Goal: Transaction & Acquisition: Subscribe to service/newsletter

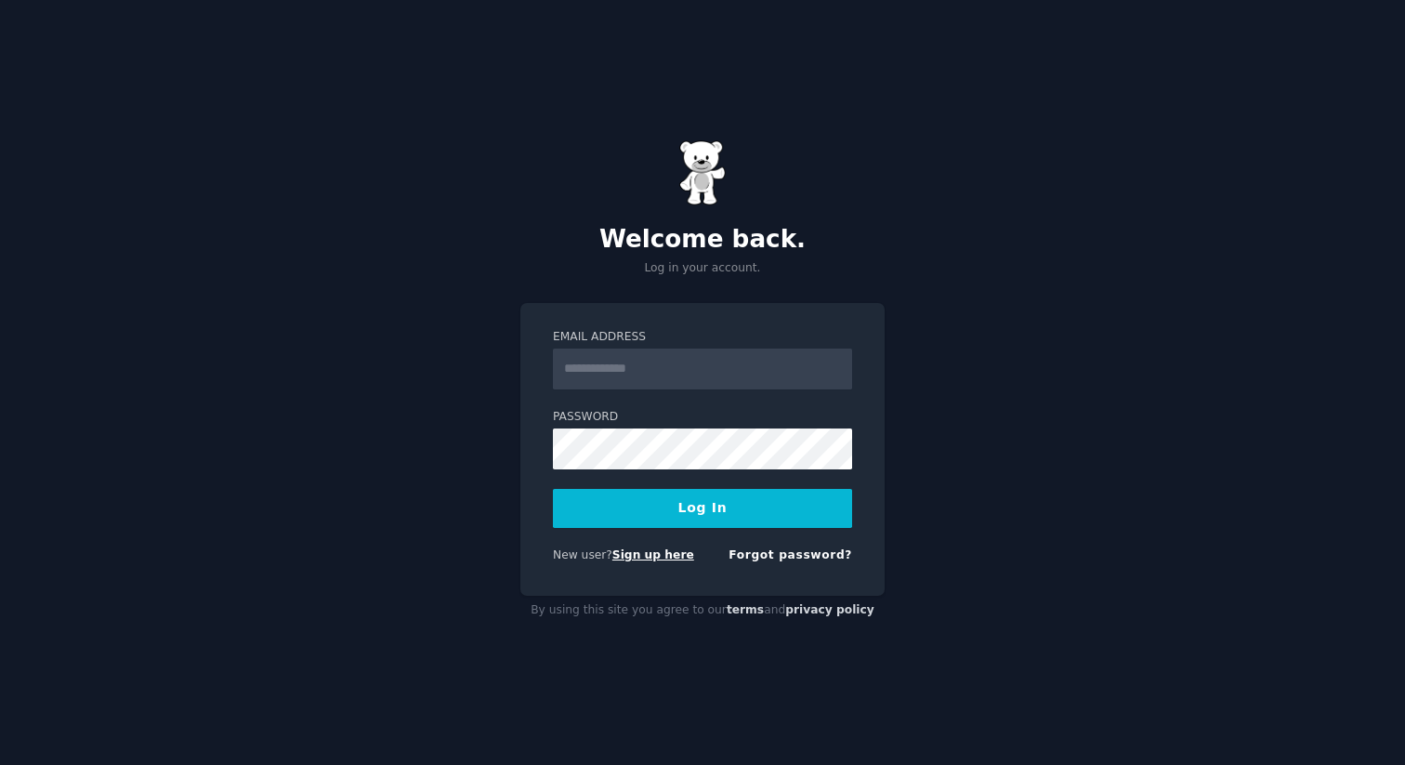
click at [677, 553] on link "Sign up here" at bounding box center [653, 554] width 82 height 13
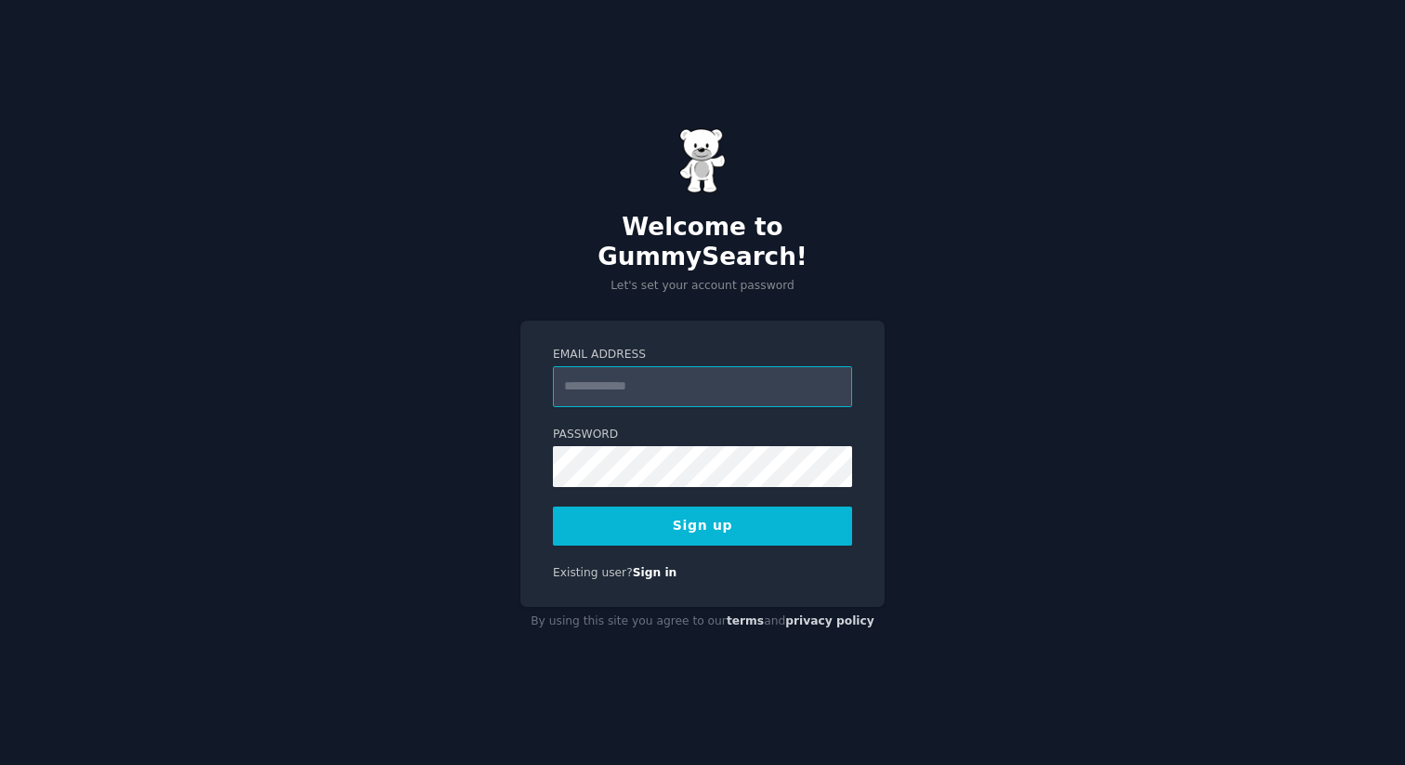
paste input "**********"
type input "**********"
click at [723, 510] on button "Sign up" at bounding box center [702, 525] width 299 height 39
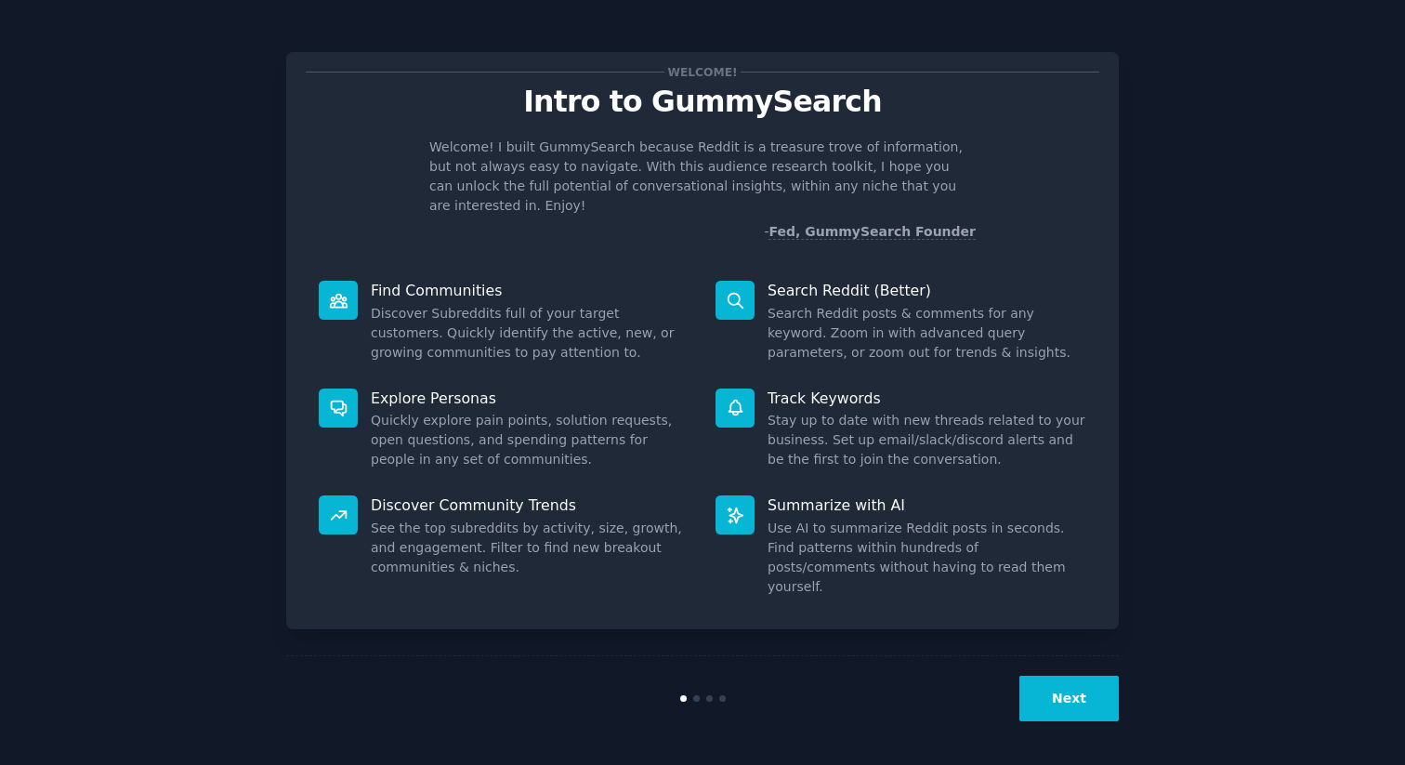
click at [1053, 682] on button "Next" at bounding box center [1068, 698] width 99 height 46
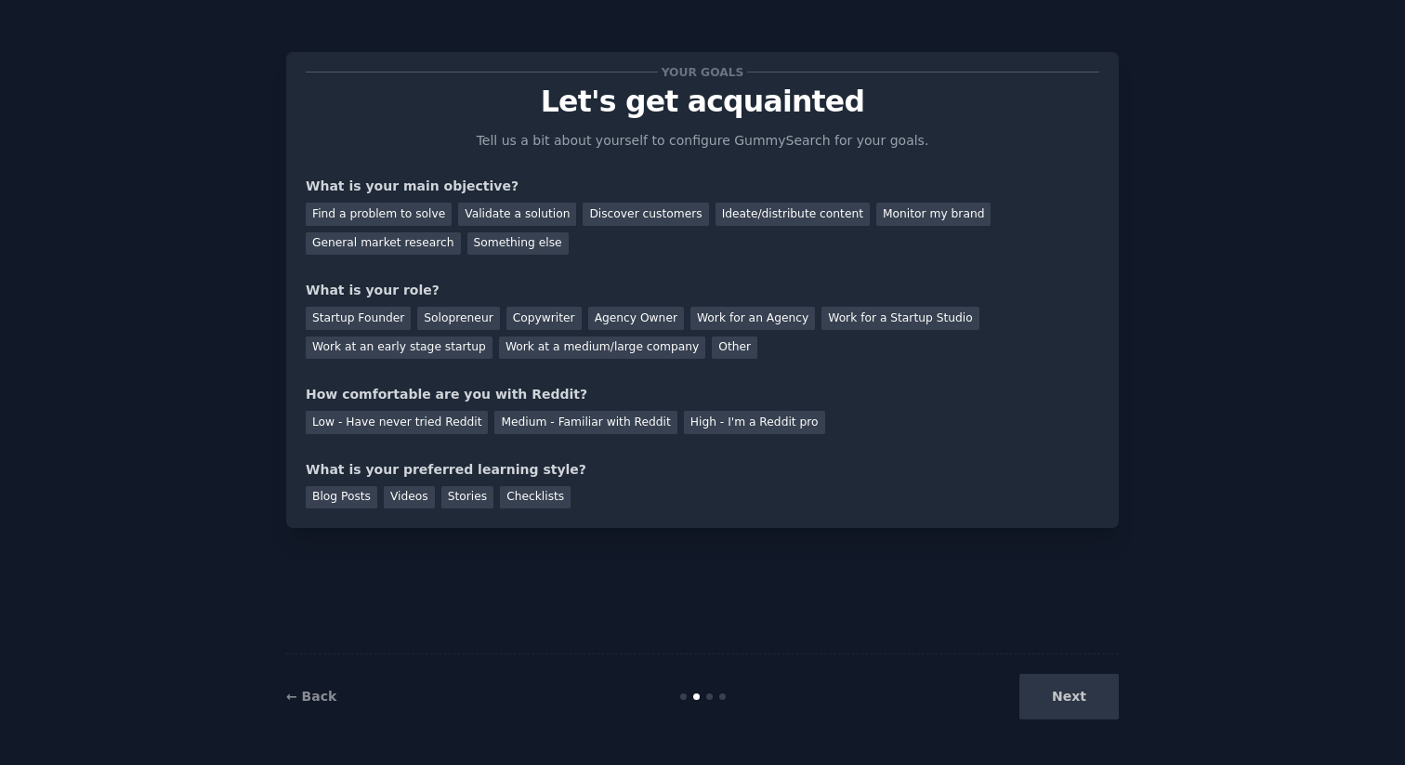
click at [1076, 695] on div "Next" at bounding box center [980, 697] width 278 height 46
click at [420, 213] on div "Find a problem to solve" at bounding box center [379, 214] width 146 height 23
click at [518, 214] on div "Validate a solution" at bounding box center [517, 214] width 118 height 23
click at [402, 209] on div "Find a problem to solve" at bounding box center [379, 214] width 146 height 23
click at [438, 319] on div "Solopreneur" at bounding box center [458, 318] width 82 height 23
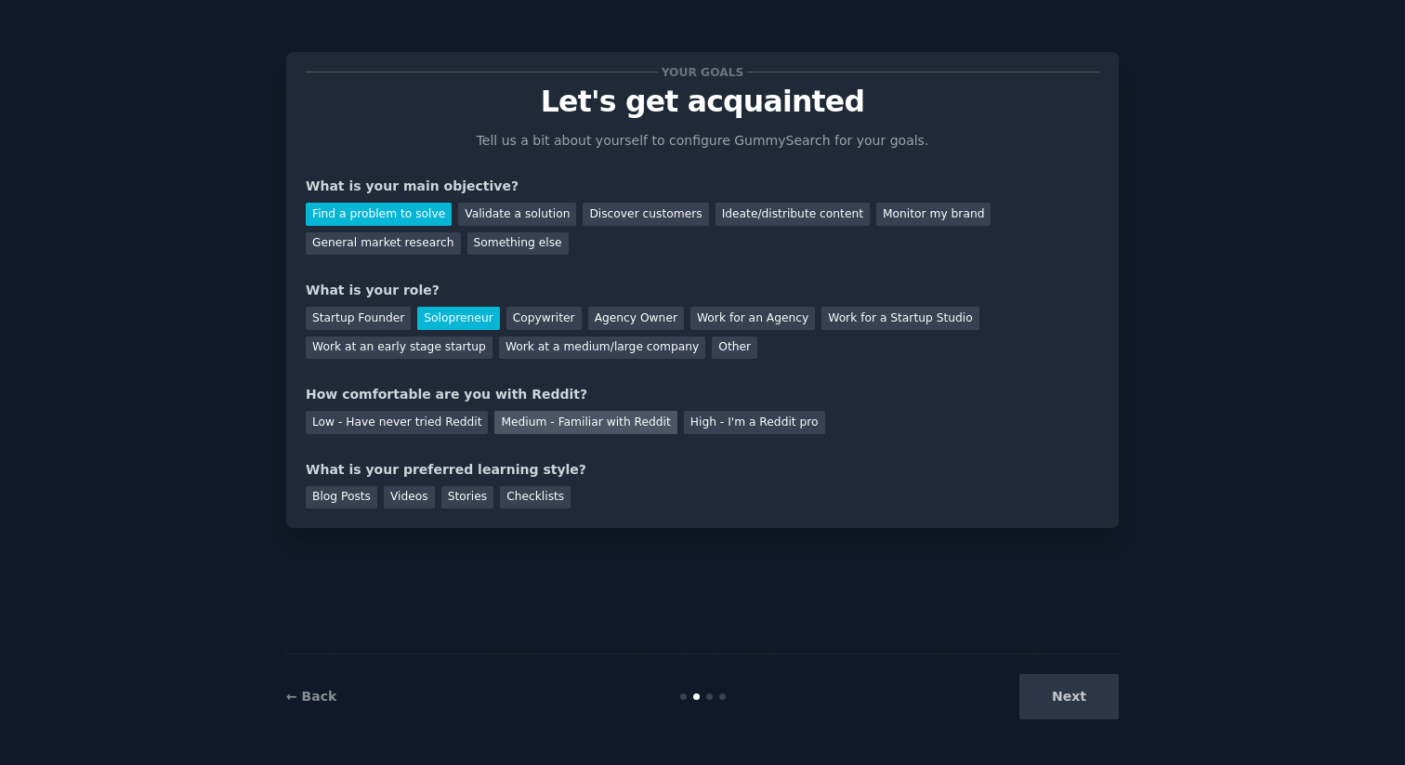
click at [509, 421] on div "Medium - Familiar with Reddit" at bounding box center [585, 422] width 182 height 23
click at [357, 502] on div "Blog Posts" at bounding box center [342, 497] width 72 height 23
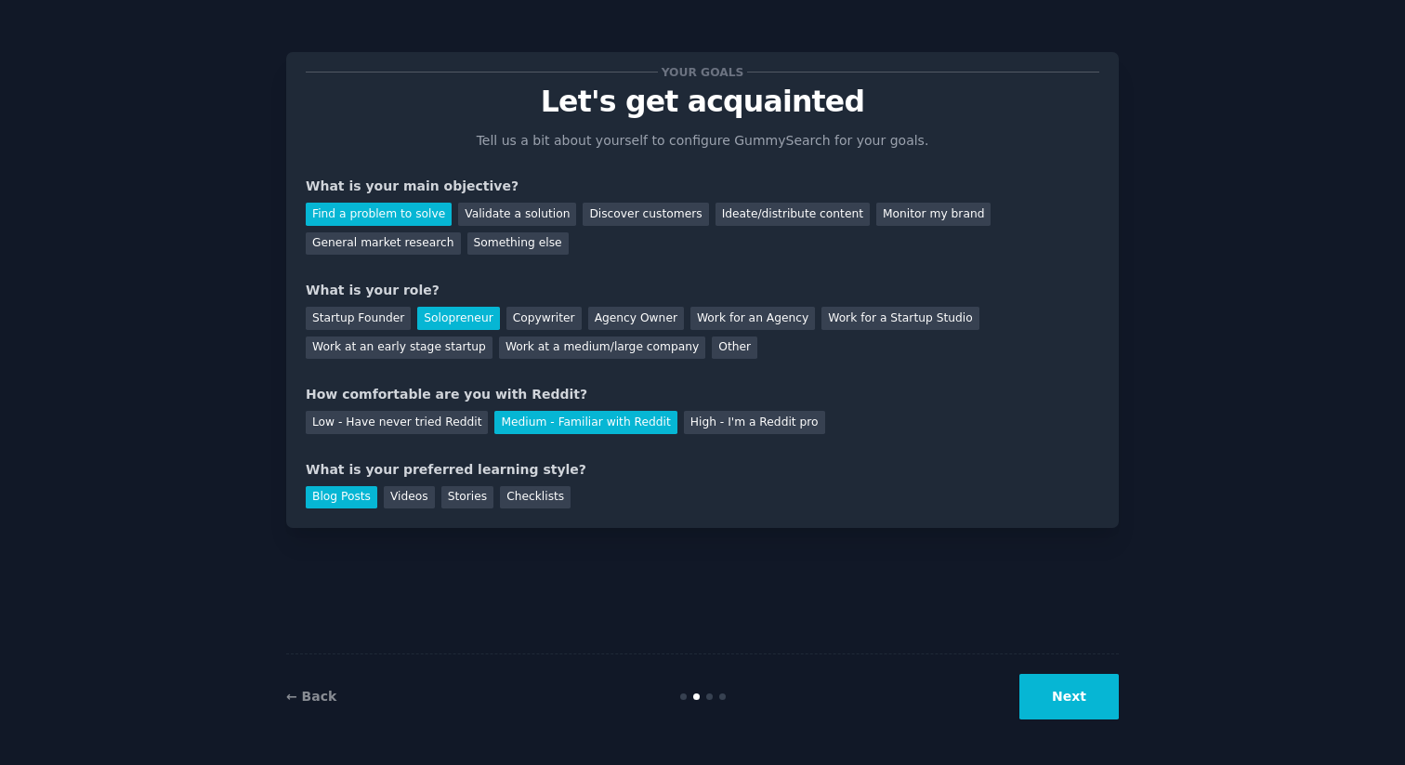
click at [1084, 702] on button "Next" at bounding box center [1068, 697] width 99 height 46
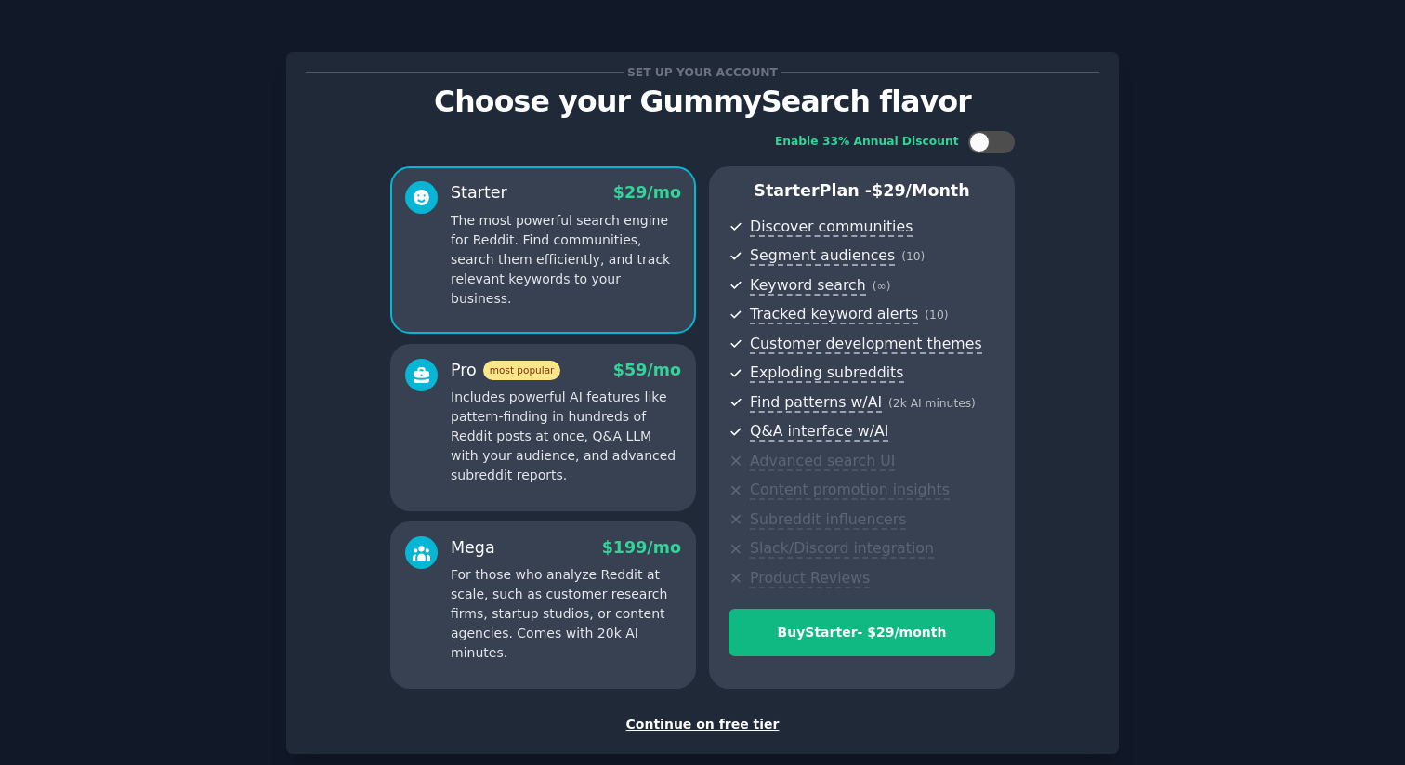
click at [731, 726] on div "Continue on free tier" at bounding box center [702, 724] width 793 height 20
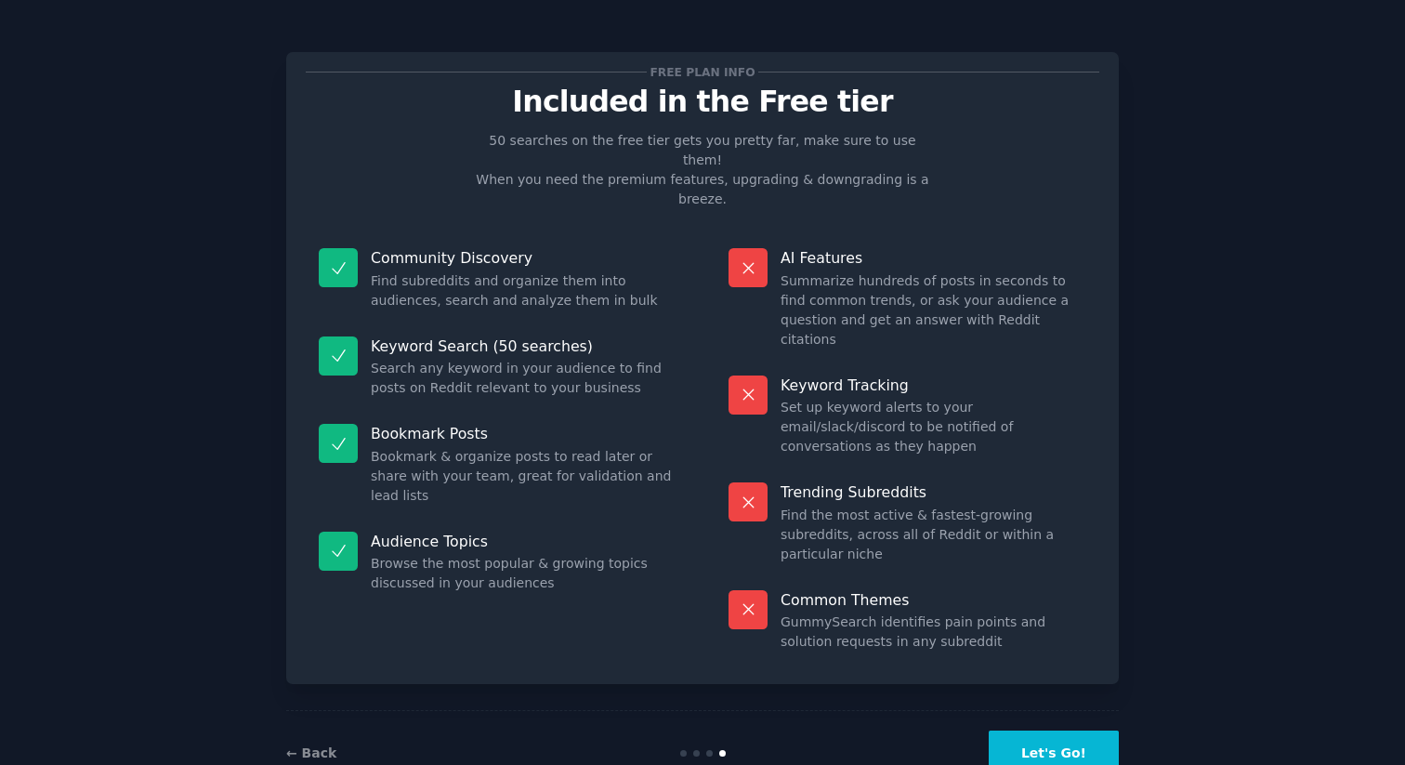
click at [1050, 730] on button "Let's Go!" at bounding box center [1054, 753] width 130 height 46
